Goal: Check status: Check status

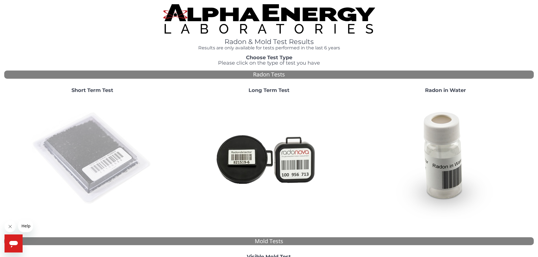
click at [85, 134] on img at bounding box center [92, 158] width 121 height 121
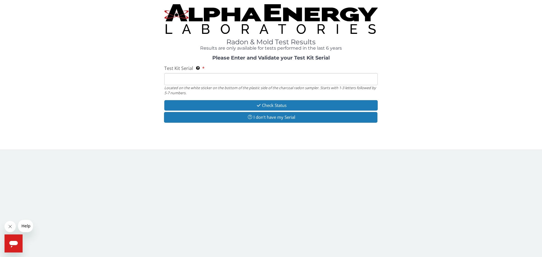
click at [180, 77] on input "Test Kit Serial Located on the white sticker on the bottom of the plastic side …" at bounding box center [271, 79] width 214 height 12
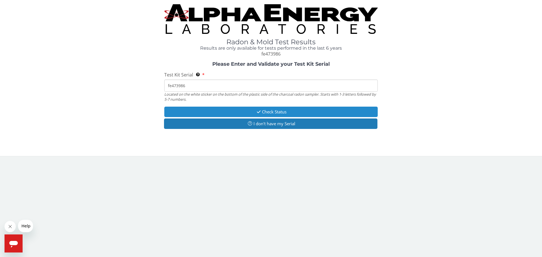
type input "fe473986"
click at [269, 112] on button "Check Status" at bounding box center [271, 112] width 214 height 10
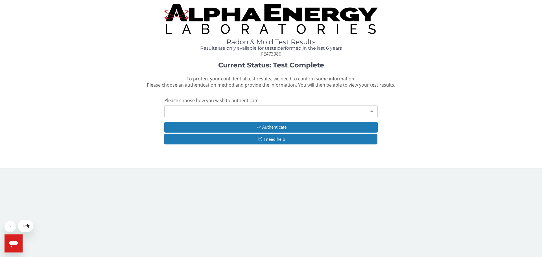
click at [372, 109] on div at bounding box center [371, 111] width 11 height 11
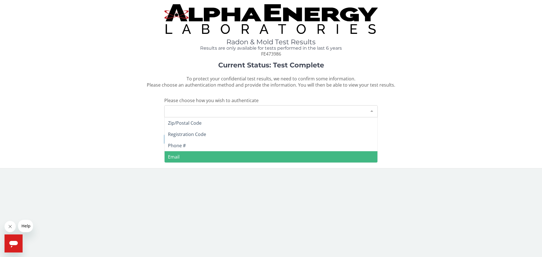
click at [190, 156] on span "Email" at bounding box center [271, 156] width 213 height 11
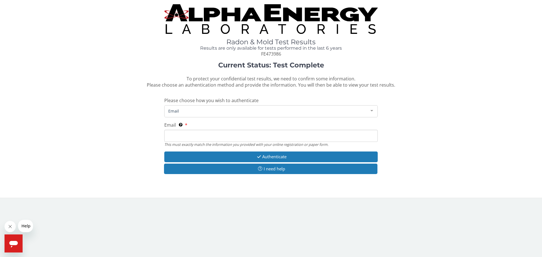
click at [222, 133] on input "Email This must exactly match the information you provided with your online reg…" at bounding box center [271, 136] width 214 height 12
type input "frankblanc36@gmail.com"
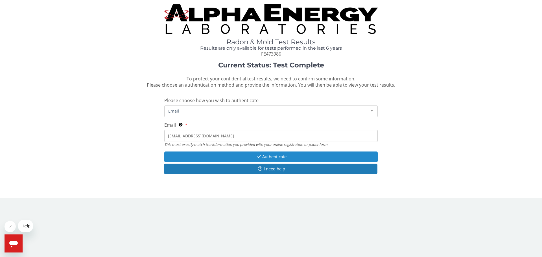
click at [266, 155] on button "Authenticate" at bounding box center [271, 157] width 214 height 10
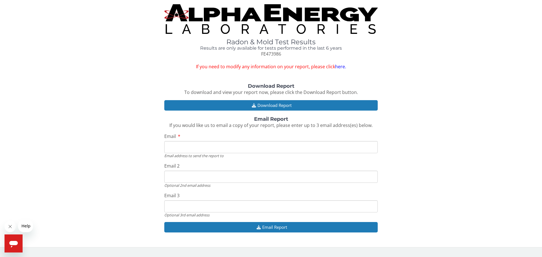
click at [198, 147] on input "Email" at bounding box center [271, 147] width 214 height 12
type input "frankblanc36@gmail.com"
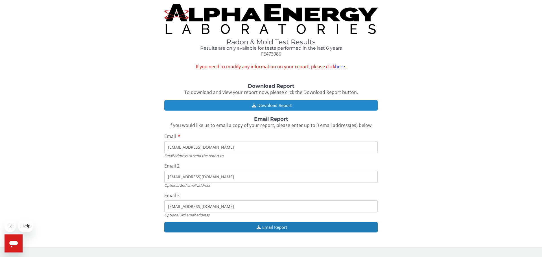
click at [268, 106] on button "Download Report" at bounding box center [271, 105] width 214 height 10
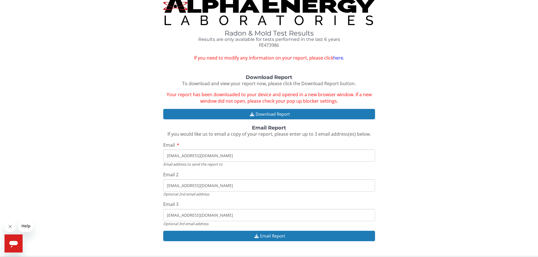
scroll to position [13, 0]
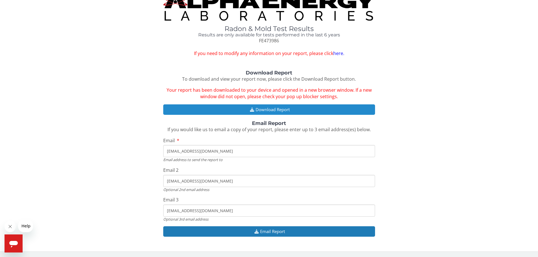
click at [264, 109] on button "Download Report" at bounding box center [269, 110] width 212 height 10
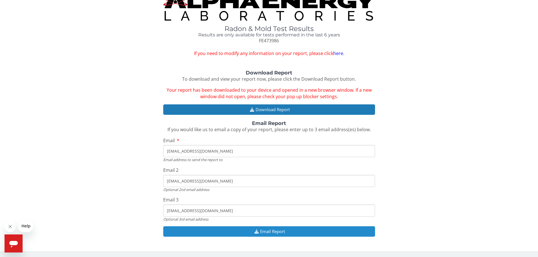
click at [264, 233] on button "Email Report" at bounding box center [269, 232] width 212 height 10
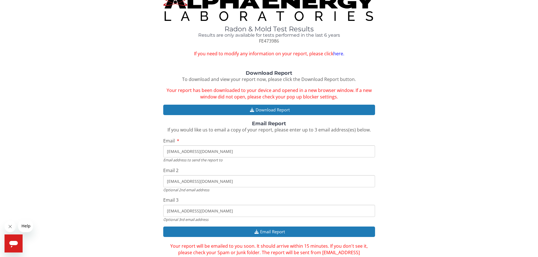
scroll to position [0, 0]
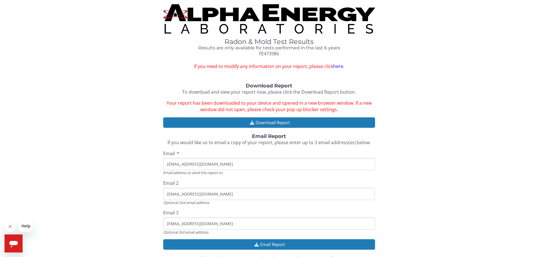
click at [242, 15] on img at bounding box center [269, 18] width 212 height 29
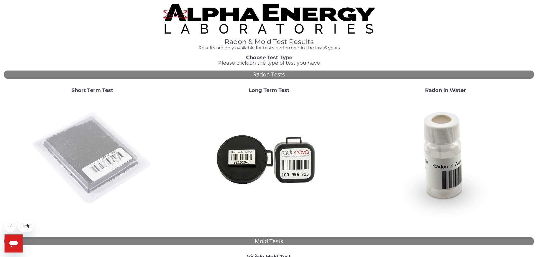
click at [94, 149] on img at bounding box center [92, 158] width 121 height 121
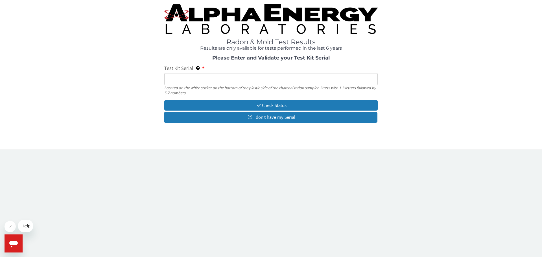
click at [218, 82] on input "Test Kit Serial Located on the white sticker on the bottom of the plastic side …" at bounding box center [271, 79] width 214 height 12
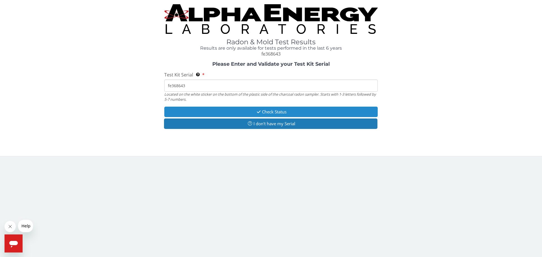
type input "fe368643"
click at [266, 110] on button "Check Status" at bounding box center [271, 112] width 214 height 10
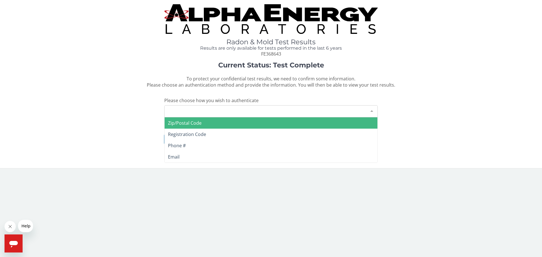
click at [371, 110] on div at bounding box center [371, 111] width 11 height 11
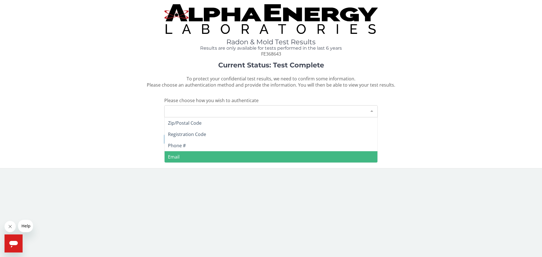
click at [179, 157] on span "Email" at bounding box center [174, 157] width 12 height 6
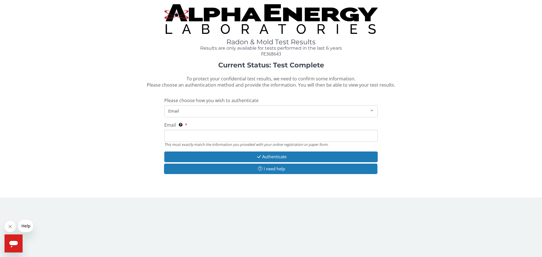
click at [197, 136] on input "Email This must exactly match the information you provided with your online reg…" at bounding box center [271, 136] width 214 height 12
type input "frankblanc36@gmail.com"
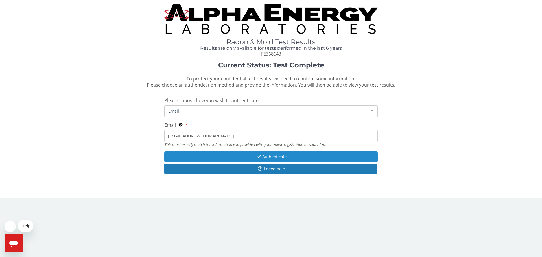
click at [272, 156] on button "Authenticate" at bounding box center [271, 157] width 214 height 10
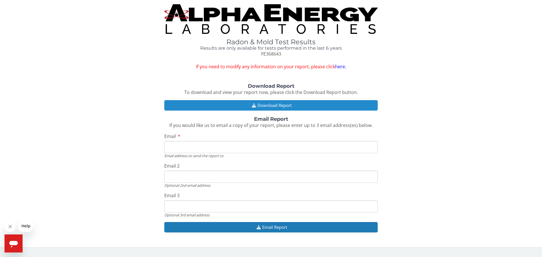
click at [268, 104] on button "Download Report" at bounding box center [271, 105] width 214 height 10
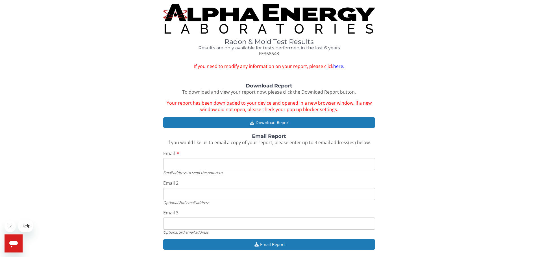
click at [220, 132] on div "Download Report To download and view your report now, please click the Download…" at bounding box center [269, 169] width 530 height 173
click at [229, 166] on input "Email" at bounding box center [269, 164] width 212 height 12
type input "frankblanc36@gmail.com"
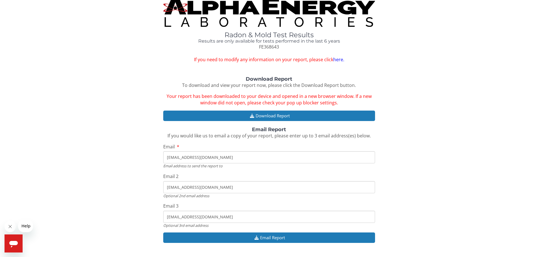
scroll to position [13, 0]
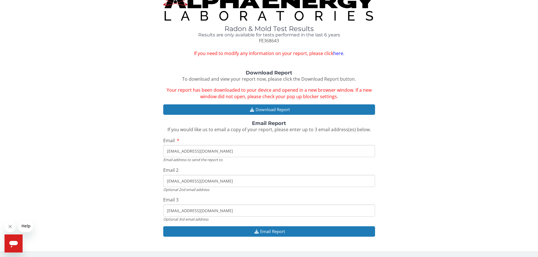
drag, startPoint x: 224, startPoint y: 182, endPoint x: 135, endPoint y: 179, distance: 89.0
click at [135, 179] on div "Download Report To download and view your report now, please click the Download…" at bounding box center [269, 156] width 530 height 173
drag, startPoint x: 229, startPoint y: 212, endPoint x: 141, endPoint y: 206, distance: 87.8
click at [141, 206] on div "Download Report To download and view your report now, please click the Download…" at bounding box center [269, 156] width 530 height 173
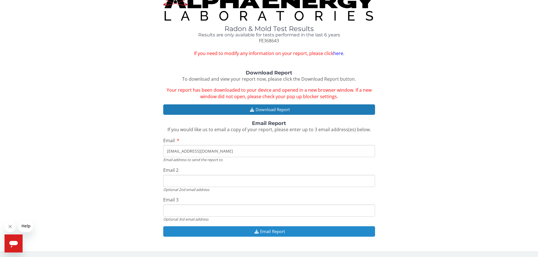
click at [268, 233] on button "Email Report" at bounding box center [269, 232] width 212 height 10
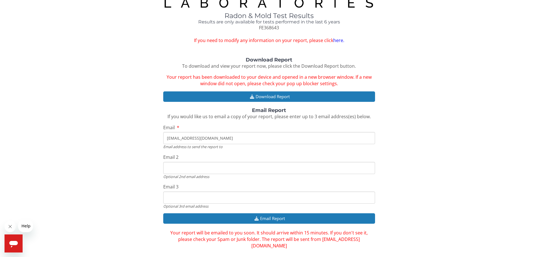
scroll to position [0, 0]
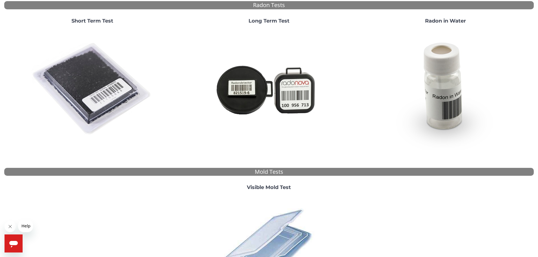
scroll to position [155, 0]
